Goal: Navigation & Orientation: Find specific page/section

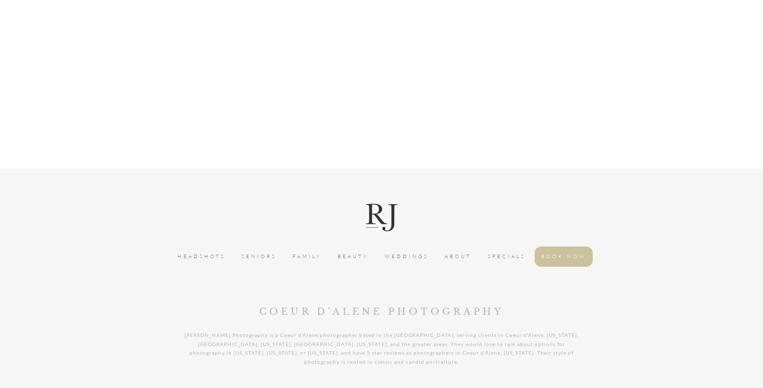
scroll to position [3034, 0]
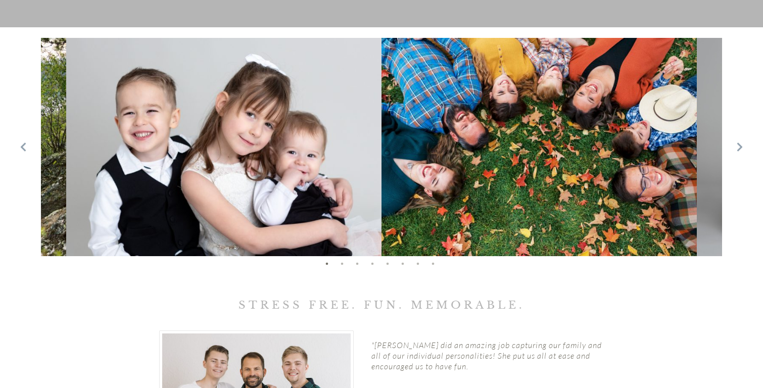
scroll to position [641, 0]
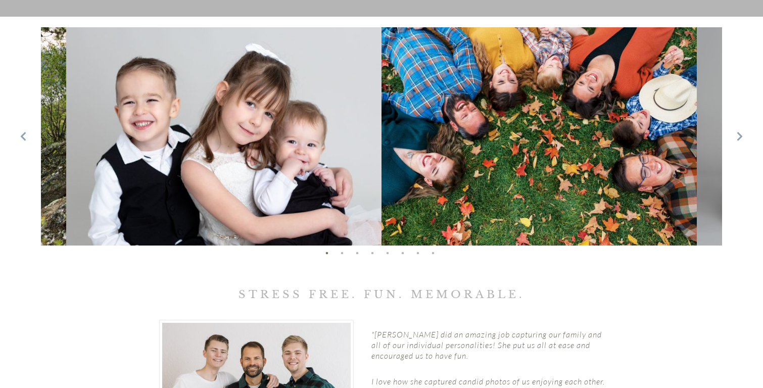
click at [745, 134] on div at bounding box center [382, 138] width 762 height 243
click at [740, 137] on icon at bounding box center [740, 136] width 10 height 10
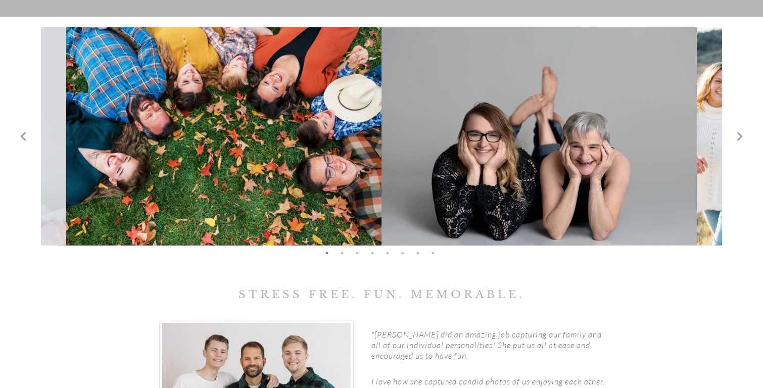
click at [740, 137] on icon at bounding box center [740, 136] width 10 height 10
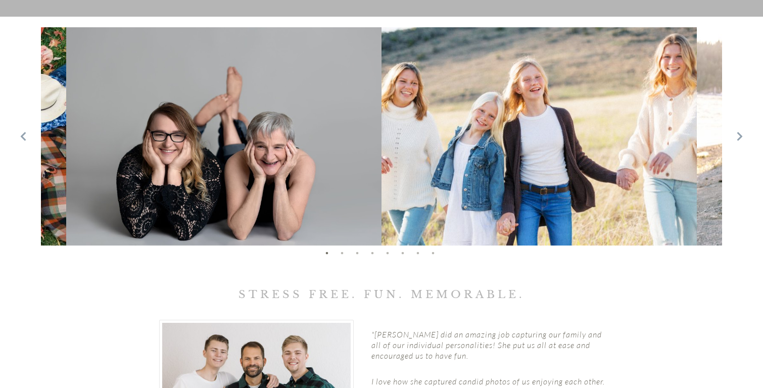
click at [730, 130] on div at bounding box center [382, 138] width 762 height 243
click at [741, 141] on icon at bounding box center [740, 136] width 10 height 10
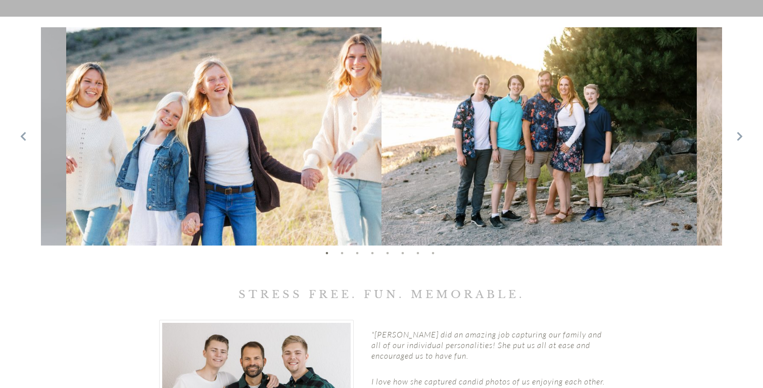
click at [741, 141] on icon at bounding box center [740, 136] width 10 height 10
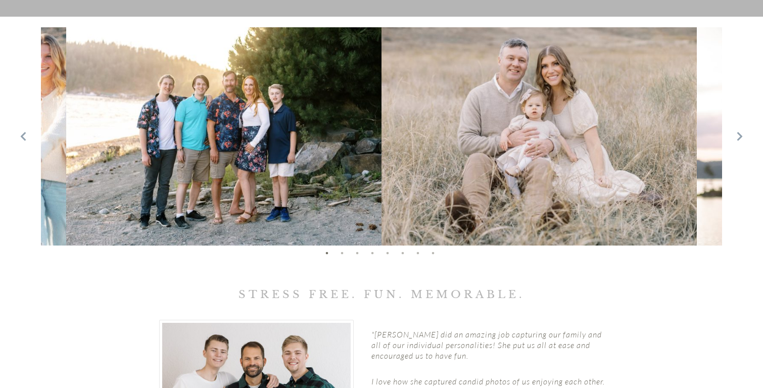
click at [741, 141] on icon at bounding box center [740, 136] width 10 height 10
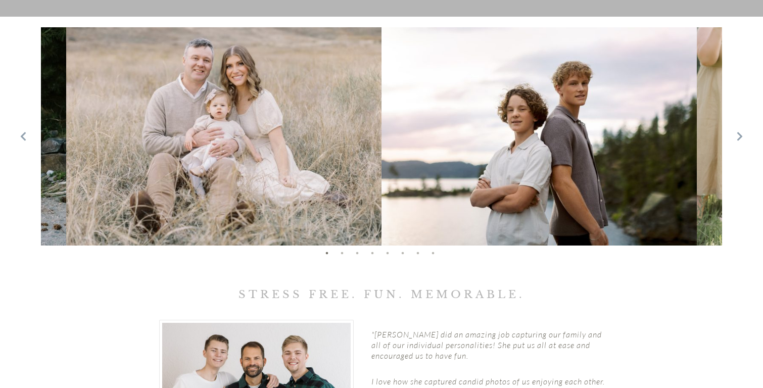
click at [741, 141] on icon at bounding box center [740, 136] width 10 height 10
